Goal: Task Accomplishment & Management: Complete application form

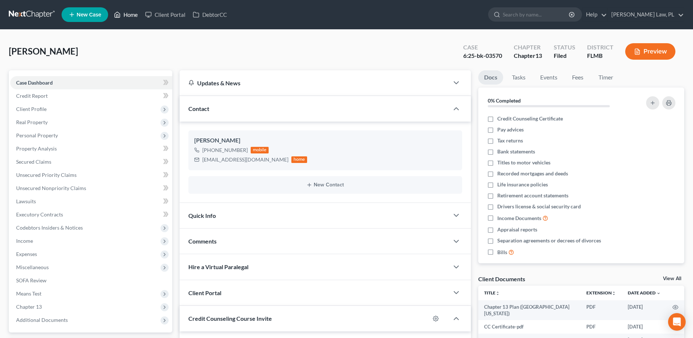
click at [132, 15] on link "Home" at bounding box center [125, 14] width 31 height 13
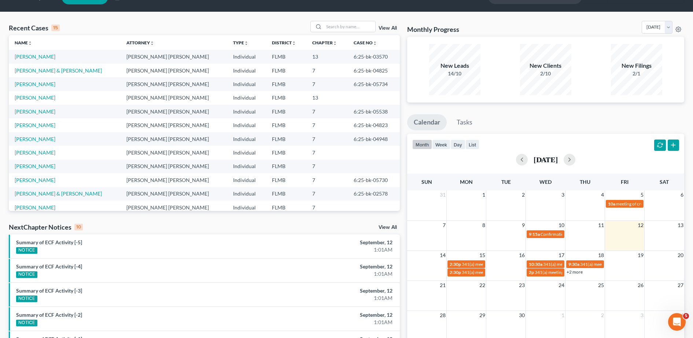
click at [383, 29] on link "View All" at bounding box center [388, 28] width 18 height 5
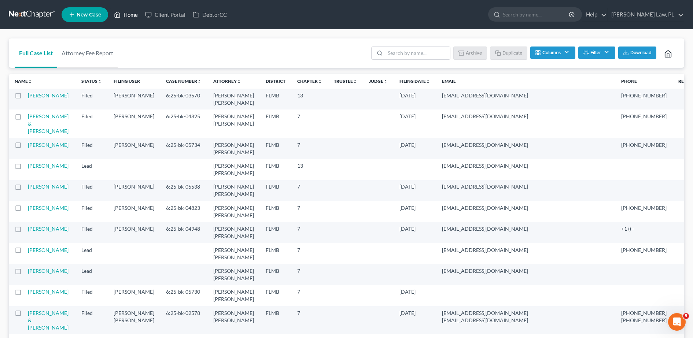
click at [135, 16] on link "Home" at bounding box center [125, 14] width 31 height 13
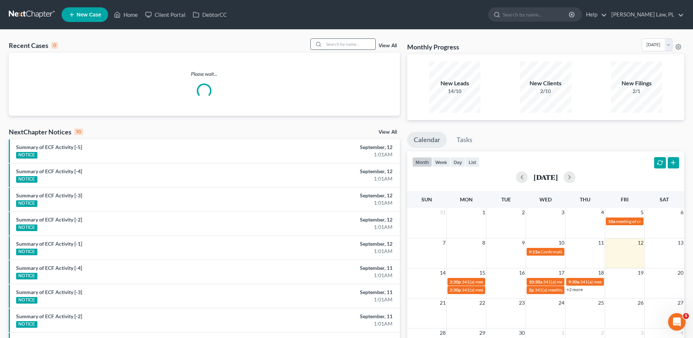
click at [352, 46] on input "search" at bounding box center [349, 44] width 51 height 11
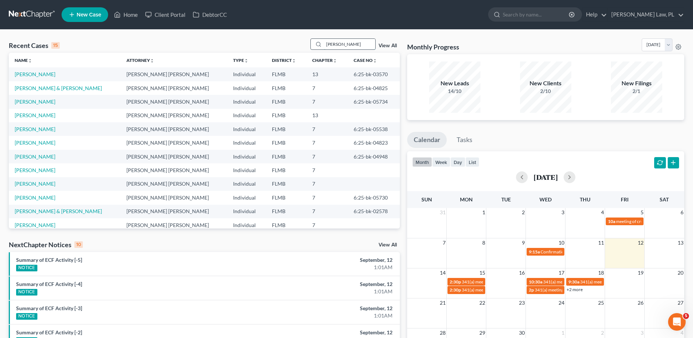
type input "[PERSON_NAME]"
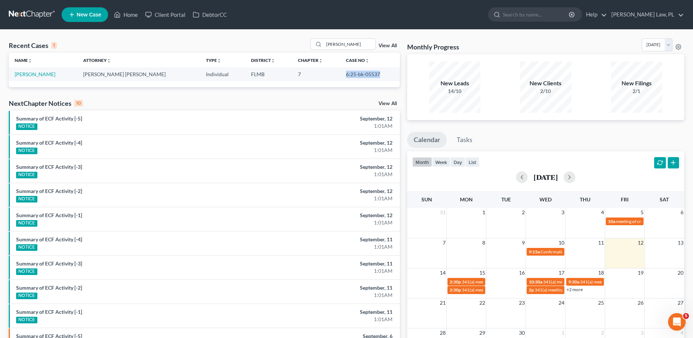
drag, startPoint x: 329, startPoint y: 75, endPoint x: 382, endPoint y: 71, distance: 52.9
click at [382, 71] on td "6:25-bk-05537" at bounding box center [370, 74] width 60 height 14
copy td "6:25-bk-05537"
drag, startPoint x: 369, startPoint y: 45, endPoint x: 288, endPoint y: 49, distance: 81.1
click at [288, 49] on div "Recent Cases 1 [PERSON_NAME] View All" at bounding box center [204, 45] width 391 height 14
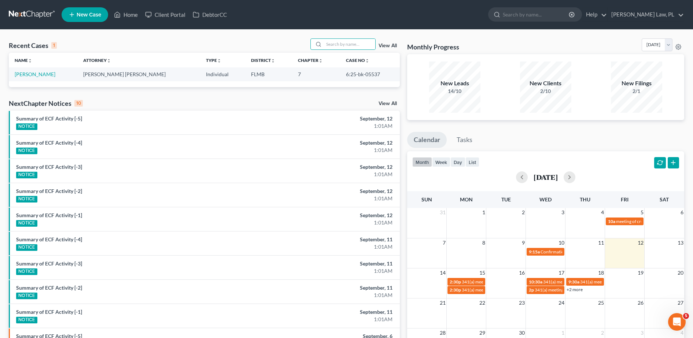
click at [275, 48] on div "Recent Cases 1 View All" at bounding box center [204, 45] width 391 height 14
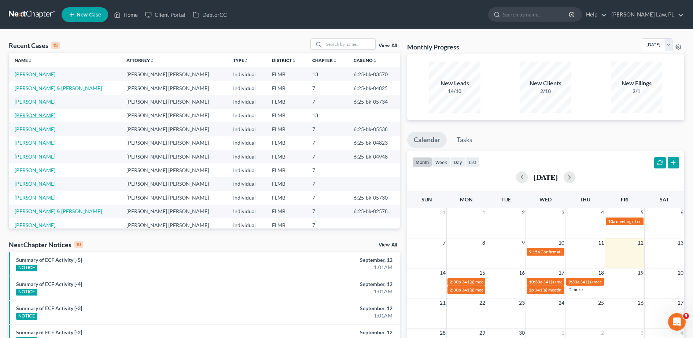
click at [26, 114] on link "[PERSON_NAME]" at bounding box center [35, 115] width 41 height 6
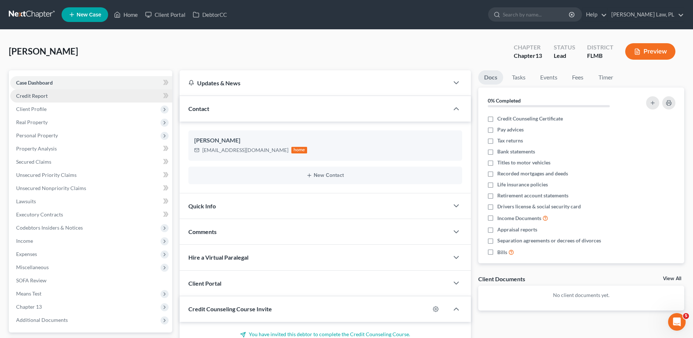
click at [52, 96] on link "Credit Report" at bounding box center [91, 95] width 162 height 13
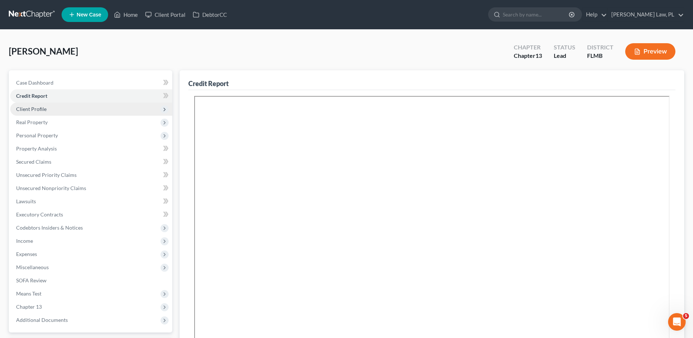
click at [63, 110] on span "Client Profile" at bounding box center [91, 109] width 162 height 13
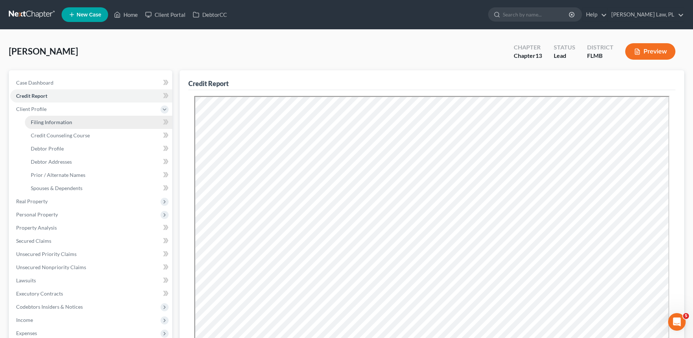
click at [68, 124] on span "Filing Information" at bounding box center [51, 122] width 41 height 6
select select "1"
select select "0"
select select "3"
select select "15"
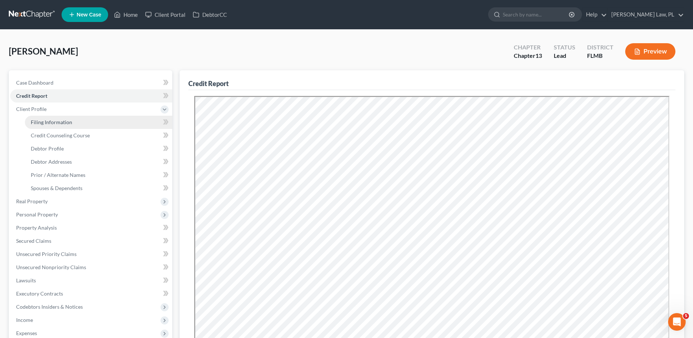
select select "0"
select select "9"
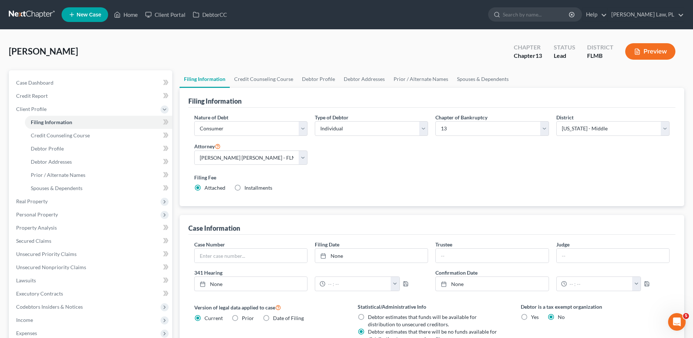
scroll to position [98, 0]
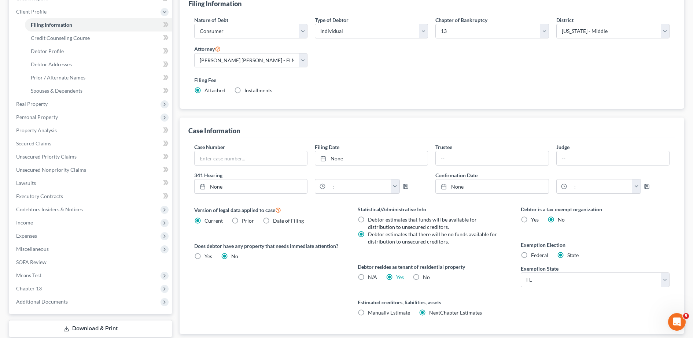
click at [396, 277] on label "Yes Yes" at bounding box center [400, 277] width 8 height 7
click at [399, 277] on input "Yes Yes" at bounding box center [401, 276] width 5 height 5
click at [368, 277] on label "N/A" at bounding box center [372, 277] width 9 height 7
click at [371, 277] on input "N/A" at bounding box center [373, 276] width 5 height 5
radio input "true"
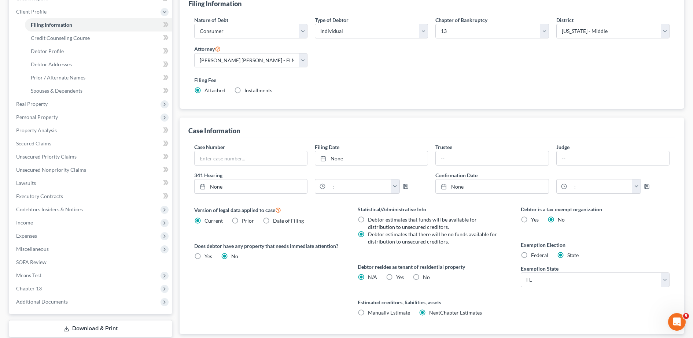
click at [396, 279] on label "Yes Yes" at bounding box center [400, 277] width 8 height 7
click at [399, 279] on input "Yes Yes" at bounding box center [401, 276] width 5 height 5
radio input "true"
radio input "false"
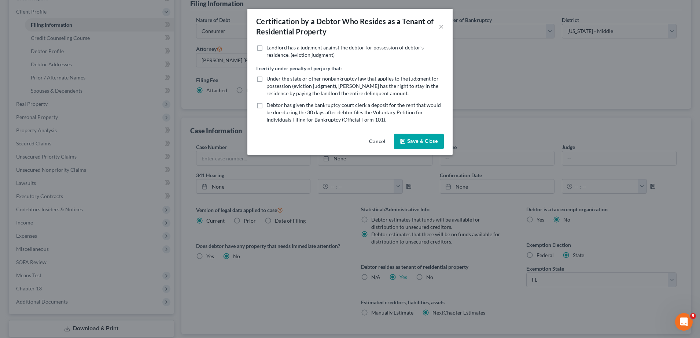
click at [315, 91] on span "Under the state or other nonbankruptcy law that applies to the judgment for pos…" at bounding box center [352, 86] width 172 height 21
click at [274, 80] on input "Under the state or other nonbankruptcy law that applies to the judgment for pos…" at bounding box center [271, 77] width 5 height 5
checkbox input "true"
click at [313, 121] on span "Debtor has given the bankruptcy court clerk a deposit for the rent that would b…" at bounding box center [353, 112] width 174 height 21
click at [274, 106] on input "Debtor has given the bankruptcy court clerk a deposit for the rent that would b…" at bounding box center [271, 104] width 5 height 5
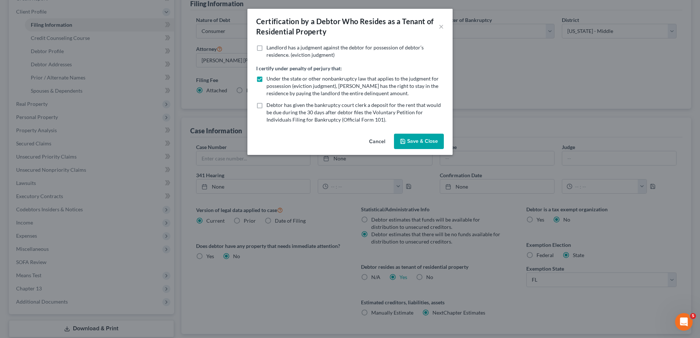
checkbox input "true"
click at [321, 91] on span "Under the state or other nonbankruptcy law that applies to the judgment for pos…" at bounding box center [352, 86] width 172 height 21
click at [274, 80] on input "Under the state or other nonbankruptcy law that applies to the judgment for pos…" at bounding box center [271, 77] width 5 height 5
click at [315, 86] on span "Under the state or other nonbankruptcy law that applies to the judgment for pos…" at bounding box center [352, 86] width 172 height 21
click at [274, 80] on input "Under the state or other nonbankruptcy law that applies to the judgment for pos…" at bounding box center [271, 77] width 5 height 5
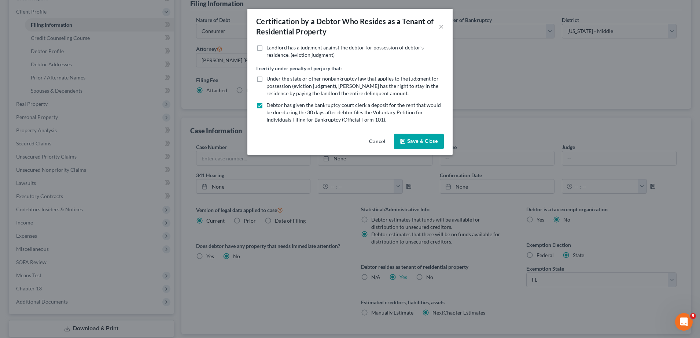
checkbox input "true"
click at [327, 51] on span "Landlord has a judgment against the debtor for possession of debtor’s residence…" at bounding box center [344, 51] width 157 height 14
click at [274, 49] on input "Landlord has a judgment against the debtor for possession of debtor’s residence…" at bounding box center [271, 46] width 5 height 5
checkbox input "true"
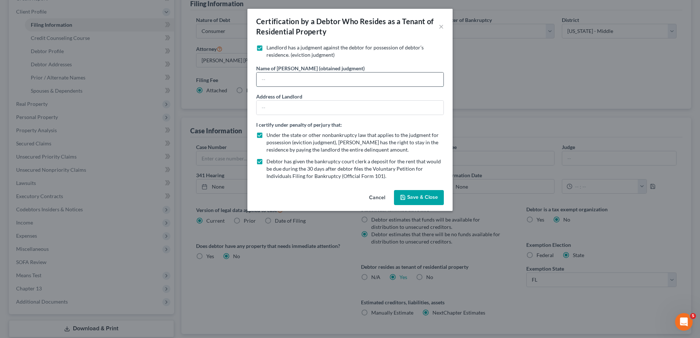
click at [330, 83] on input "text" at bounding box center [350, 80] width 187 height 14
click at [365, 66] on div "Name of [PERSON_NAME] (obtained judgment)" at bounding box center [350, 76] width 188 height 22
click at [325, 98] on div "Address of Landlord" at bounding box center [350, 104] width 188 height 22
click at [323, 110] on input "text" at bounding box center [350, 108] width 187 height 14
click at [367, 66] on div "Name of [PERSON_NAME] (obtained judgment)" at bounding box center [350, 76] width 188 height 22
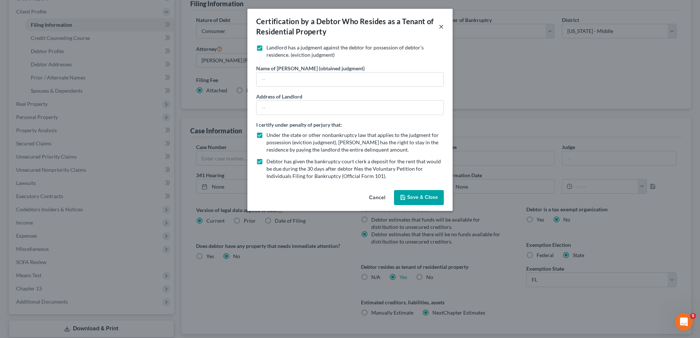
click at [441, 22] on button "×" at bounding box center [441, 26] width 5 height 9
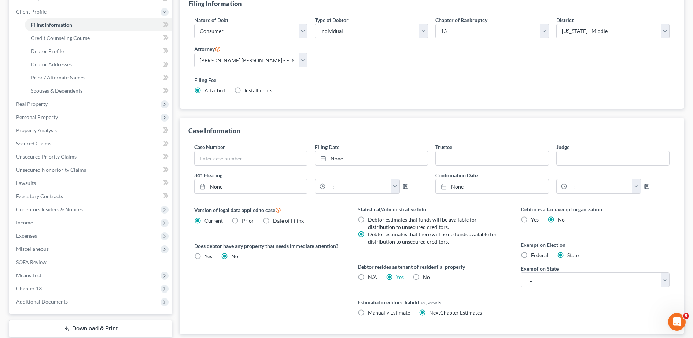
click at [396, 281] on label "Yes Yes" at bounding box center [400, 277] width 8 height 7
click at [399, 279] on input "Yes Yes" at bounding box center [401, 276] width 5 height 5
drag, startPoint x: 391, startPoint y: 282, endPoint x: 368, endPoint y: 276, distance: 24.2
click at [368, 276] on div "N/A" at bounding box center [367, 277] width 19 height 7
click at [355, 276] on div "Statistical/Administrative Info Debtor estimates that funds will be available f…" at bounding box center [431, 270] width 163 height 129
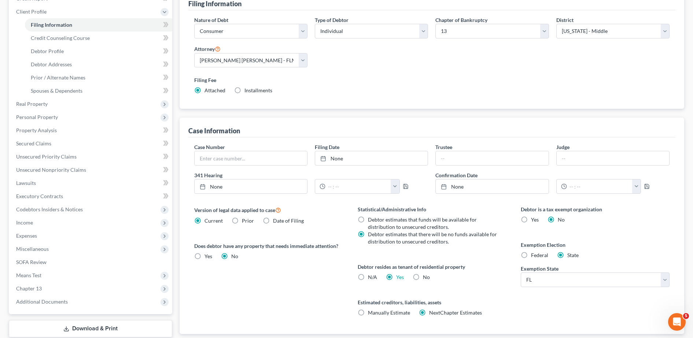
click at [368, 278] on label "N/A" at bounding box center [372, 277] width 9 height 7
click at [371, 278] on input "N/A" at bounding box center [373, 276] width 5 height 5
radio input "true"
click at [396, 278] on label "Yes Yes" at bounding box center [400, 277] width 8 height 7
click at [399, 278] on input "Yes Yes" at bounding box center [401, 276] width 5 height 5
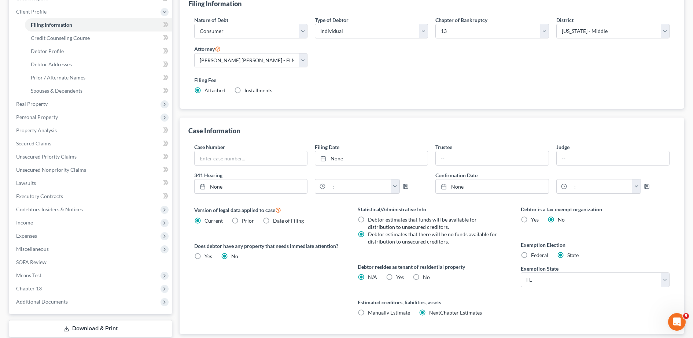
radio input "true"
radio input "false"
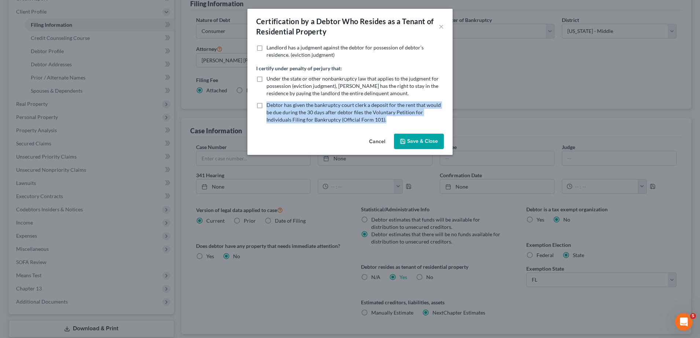
drag, startPoint x: 265, startPoint y: 104, endPoint x: 395, endPoint y: 117, distance: 130.8
click at [395, 117] on label "Debtor has given the bankruptcy court clerk a deposit for the rent that would b…" at bounding box center [354, 113] width 177 height 22
copy span "Debtor has given the bankruptcy court clerk a deposit for the rent that would b…"
click at [441, 27] on button "×" at bounding box center [441, 26] width 5 height 9
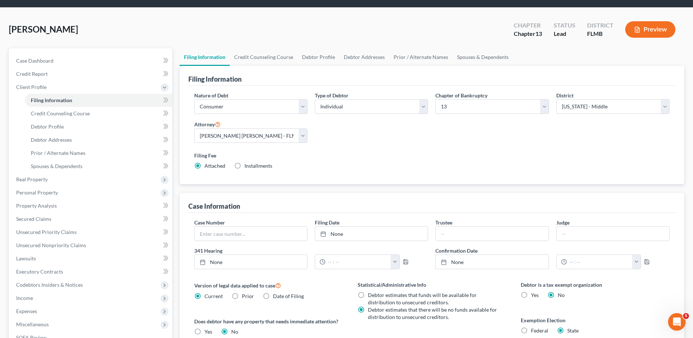
scroll to position [21, 0]
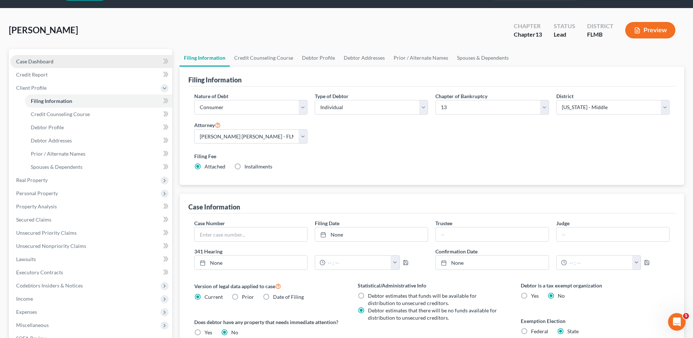
click at [84, 67] on link "Case Dashboard" at bounding box center [91, 61] width 162 height 13
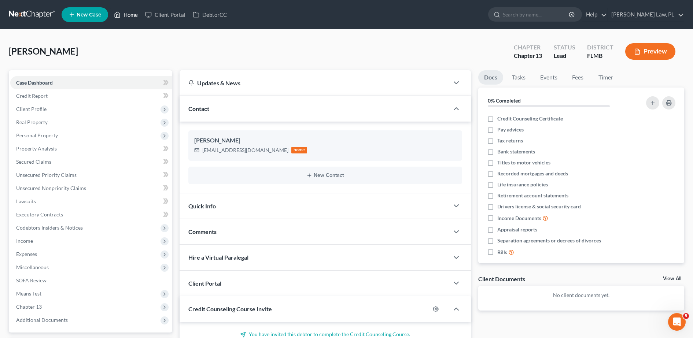
click at [129, 20] on link "Home" at bounding box center [125, 14] width 31 height 13
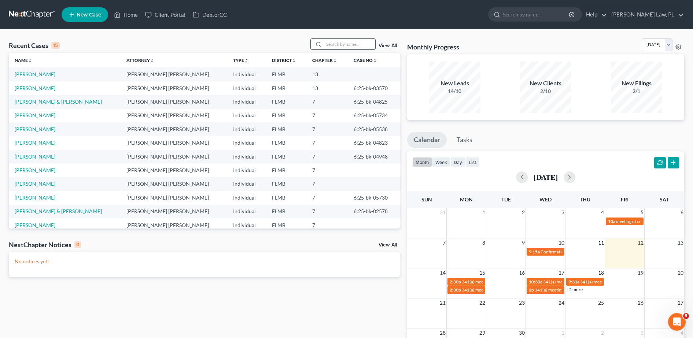
click at [345, 45] on input "search" at bounding box center [349, 44] width 51 height 11
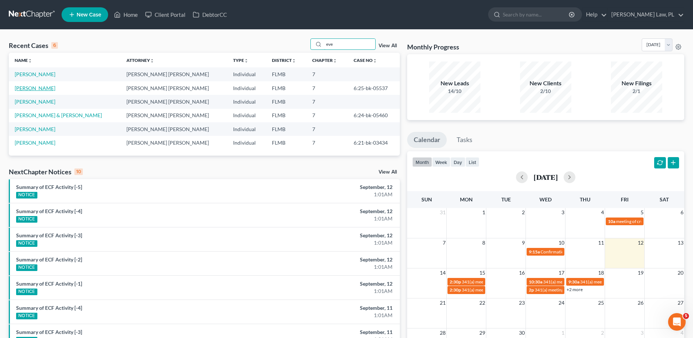
type input "eve"
click at [41, 89] on link "[PERSON_NAME]" at bounding box center [35, 88] width 41 height 6
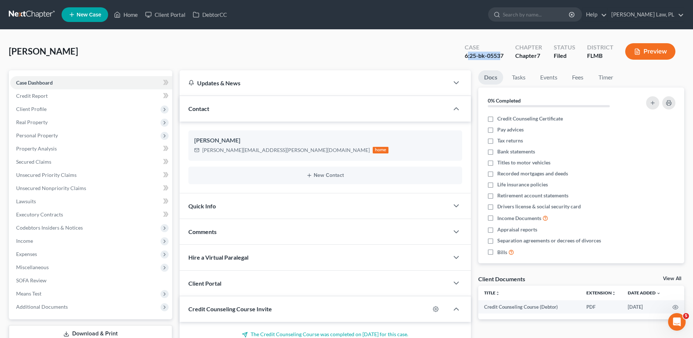
drag, startPoint x: 467, startPoint y: 52, endPoint x: 502, endPoint y: 58, distance: 35.3
click at [502, 58] on div "6:25-bk-05537" at bounding box center [484, 56] width 39 height 8
drag, startPoint x: 502, startPoint y: 58, endPoint x: 454, endPoint y: 57, distance: 47.7
click at [454, 57] on div "[PERSON_NAME] Upgraded Case 6:25-bk-05537 Chapter Chapter 7 Status Filed Distri…" at bounding box center [347, 54] width 676 height 32
click at [59, 199] on link "Lawsuits" at bounding box center [91, 201] width 162 height 13
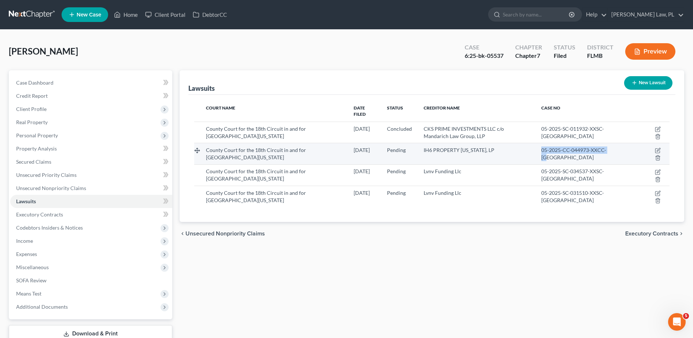
drag, startPoint x: 580, startPoint y: 152, endPoint x: 569, endPoint y: 143, distance: 13.8
click at [569, 147] on div "05-2025-CC-044973-XXCC-[GEOGRAPHIC_DATA]" at bounding box center [588, 154] width 95 height 15
copy span "05-2025-CC-044973-XXCC-[GEOGRAPHIC_DATA]"
